Goal: Information Seeking & Learning: Learn about a topic

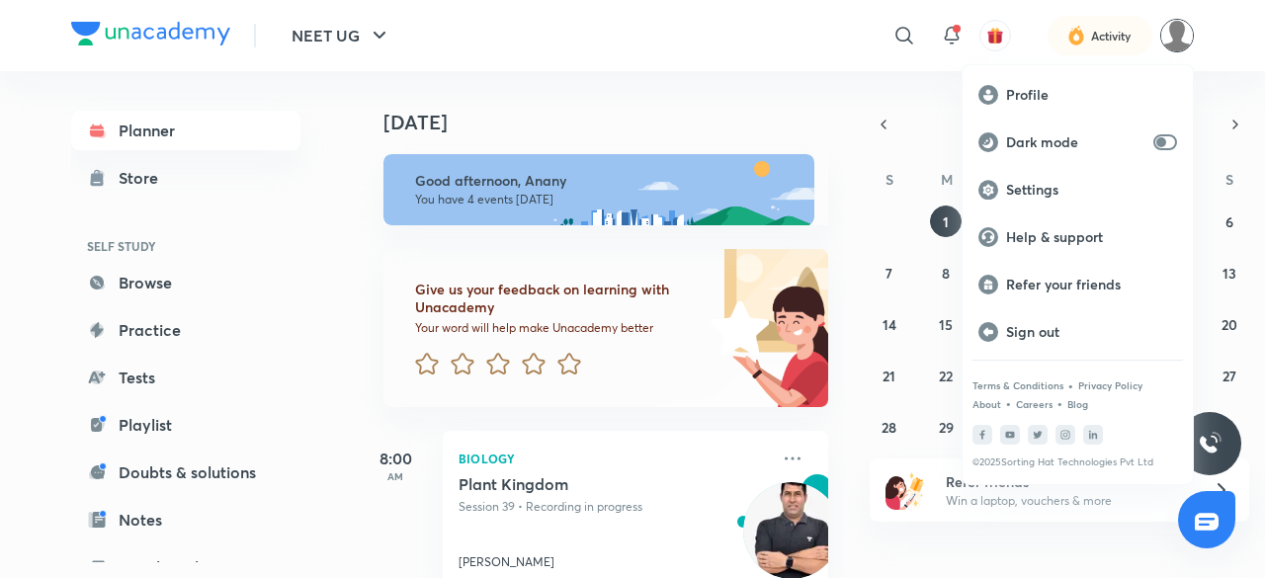
drag, startPoint x: 1180, startPoint y: 127, endPoint x: 1169, endPoint y: 50, distance: 77.9
click at [1169, 50] on div at bounding box center [632, 289] width 1265 height 578
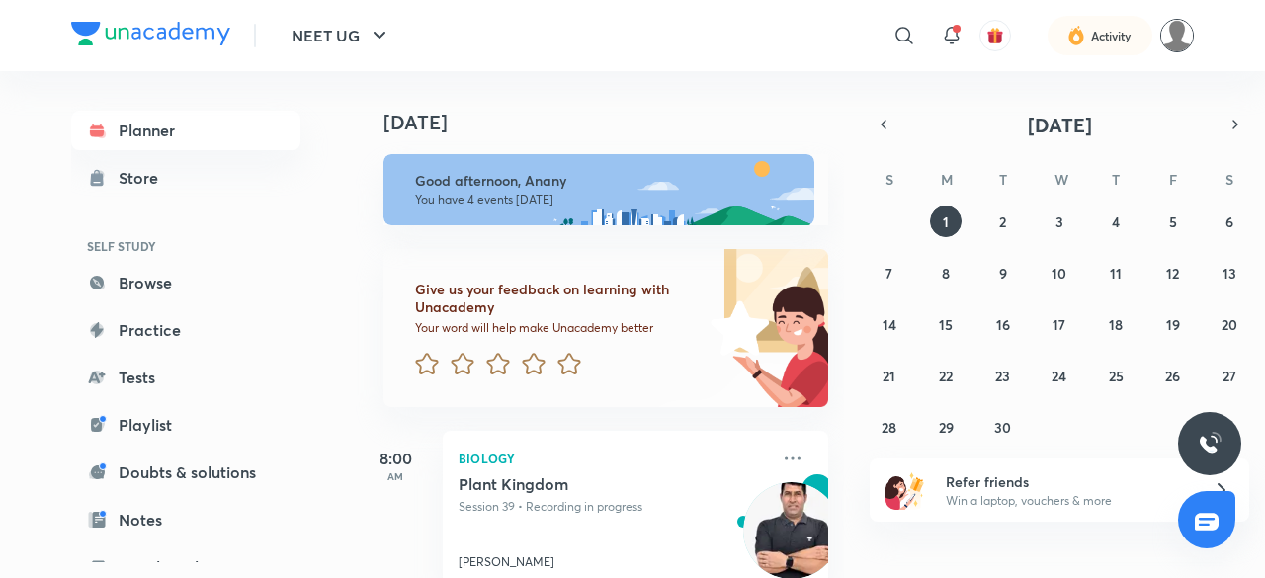
click at [1170, 20] on img at bounding box center [1177, 36] width 34 height 34
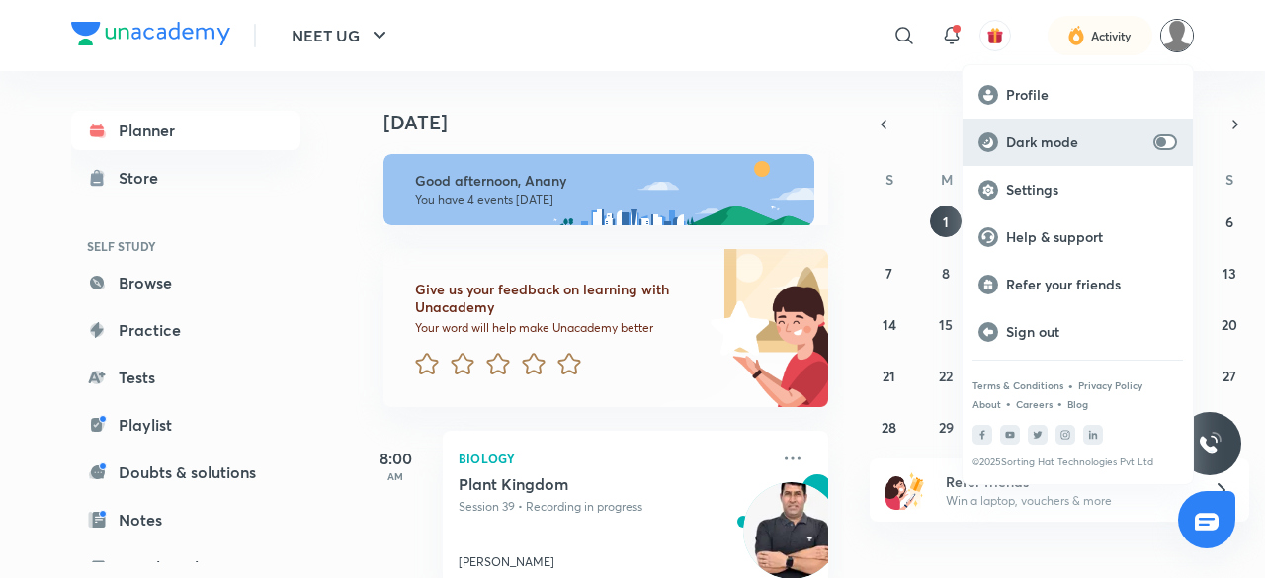
click at [1185, 137] on div "Dark mode" at bounding box center [1078, 142] width 230 height 47
checkbox input "true"
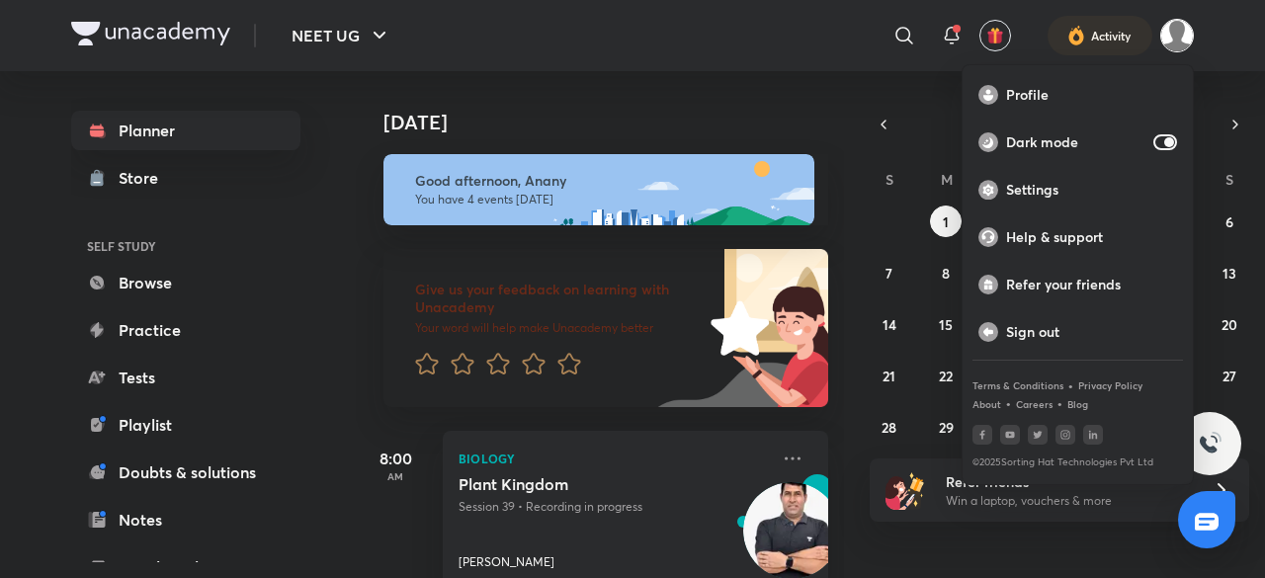
drag, startPoint x: 904, startPoint y: 162, endPoint x: 885, endPoint y: 135, distance: 33.2
click at [885, 135] on div at bounding box center [632, 289] width 1265 height 578
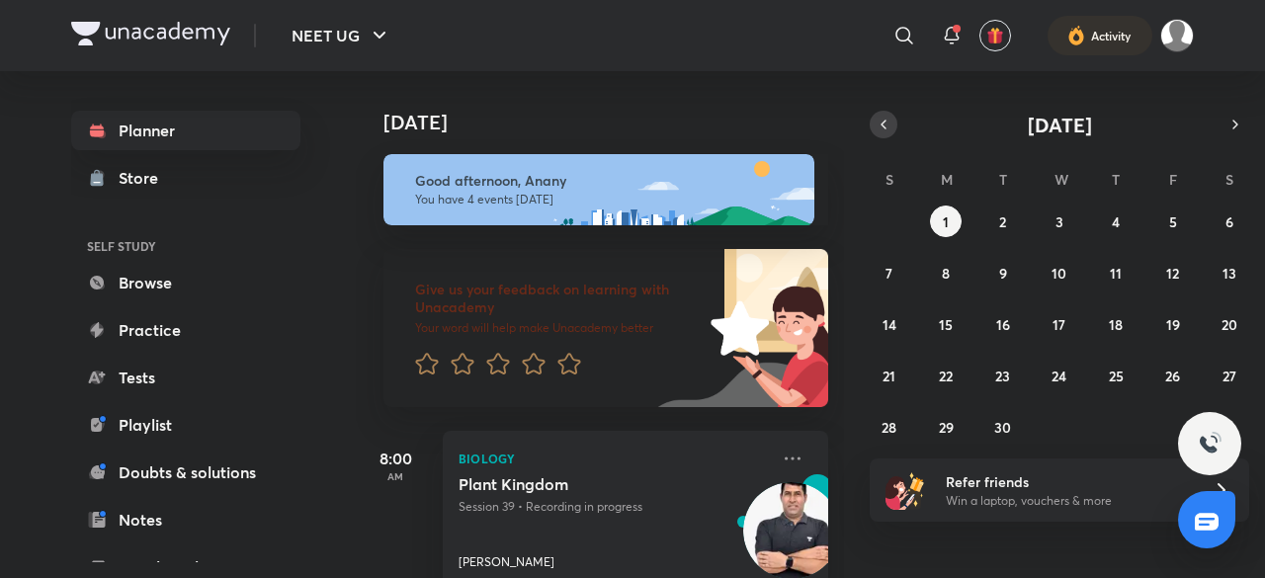
click at [882, 129] on icon "button" at bounding box center [884, 125] width 16 height 18
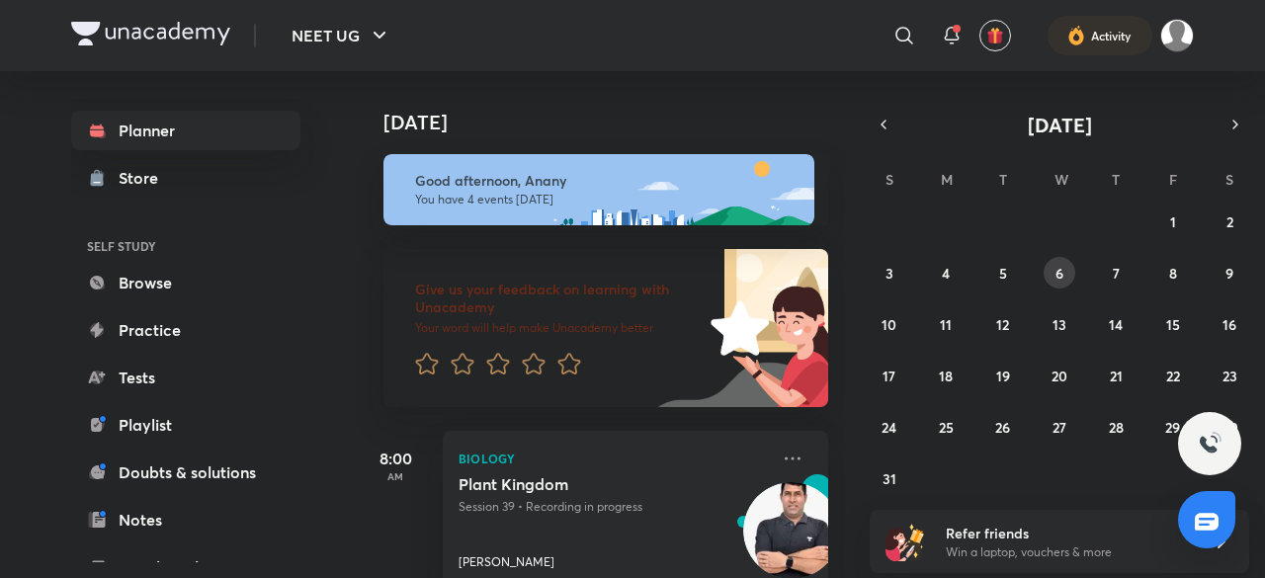
drag, startPoint x: 1010, startPoint y: 276, endPoint x: 1060, endPoint y: 274, distance: 49.5
click at [1060, 274] on abbr "6" at bounding box center [1060, 273] width 8 height 19
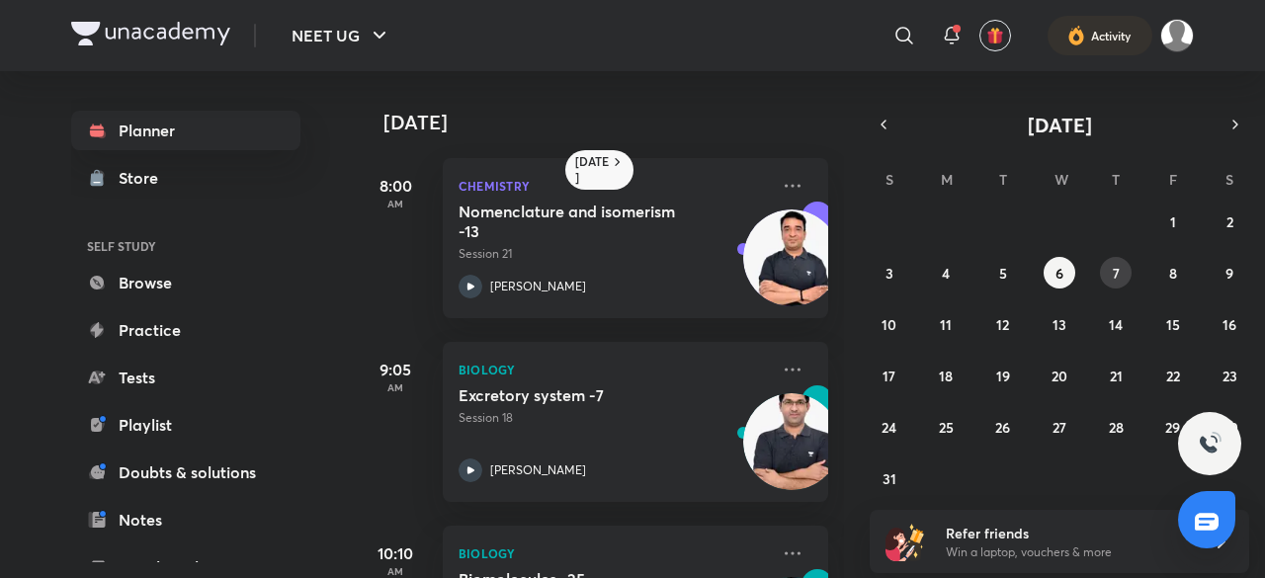
click at [1119, 276] on abbr "7" at bounding box center [1116, 273] width 7 height 19
click at [472, 456] on div "Excretory system-8 Session 19 [PERSON_NAME]" at bounding box center [614, 433] width 310 height 97
